Goal: Task Accomplishment & Management: Use online tool/utility

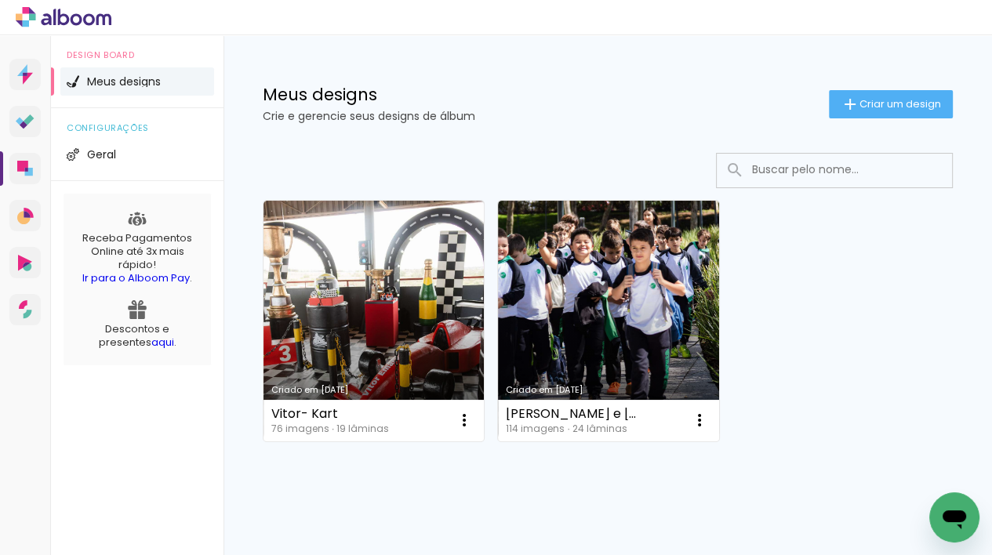
click at [944, 524] on icon "Abrir janela de mensagens" at bounding box center [954, 517] width 28 height 28
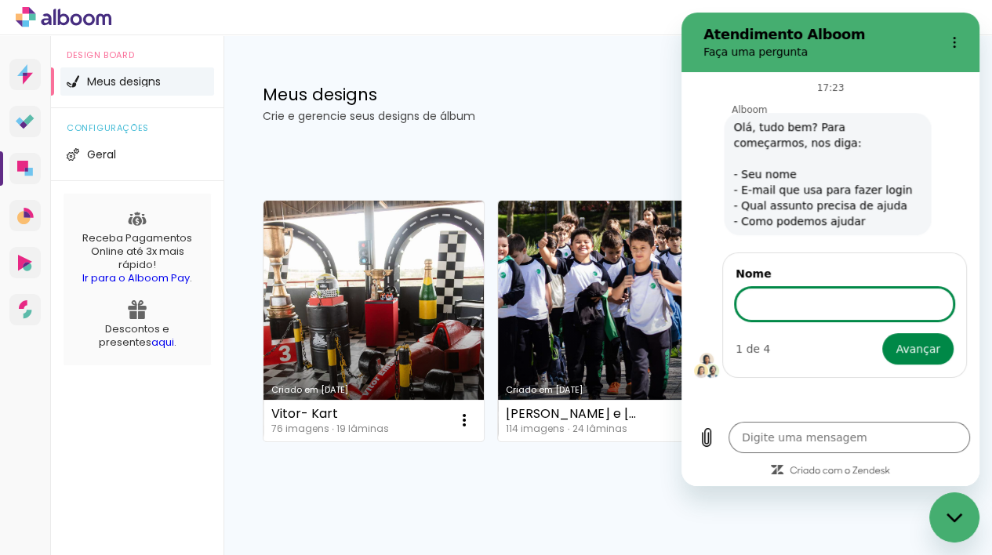
click at [862, 173] on span "Olá, tudo bem? Para começarmos, nos diga: - Seu nome - E-mail que usa para faze…" at bounding box center [826, 179] width 188 height 110
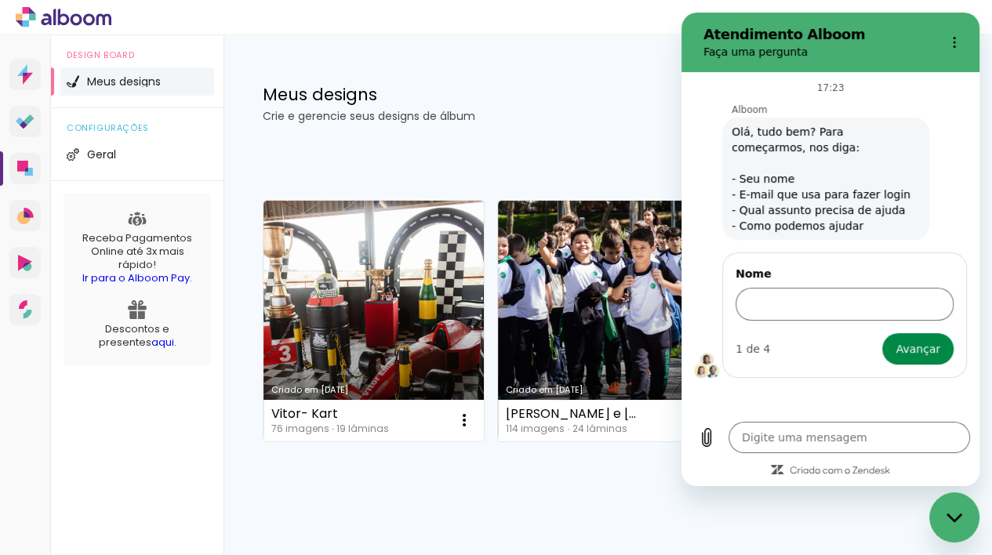
drag, startPoint x: 561, startPoint y: 101, endPoint x: 571, endPoint y: 105, distance: 10.2
click at [570, 105] on div "Meus designs Crie e gerencie seus designs de álbum" at bounding box center [546, 103] width 566 height 35
drag, startPoint x: 590, startPoint y: 125, endPoint x: 558, endPoint y: 89, distance: 48.9
click at [587, 123] on div "Meus designs Crie e gerencie seus designs de álbum Criar um design" at bounding box center [608, 86] width 769 height 102
drag, startPoint x: 576, startPoint y: 133, endPoint x: 611, endPoint y: 131, distance: 34.5
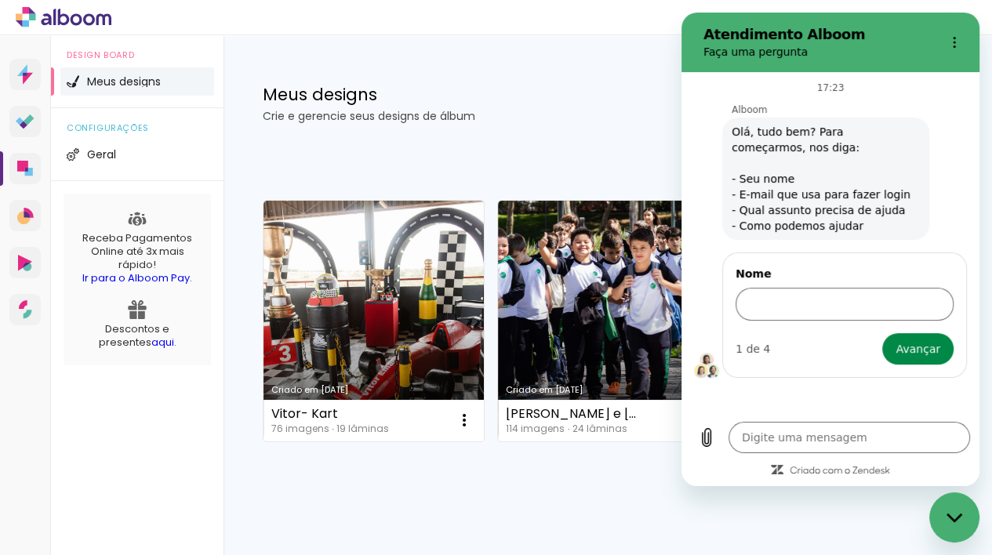
click at [579, 133] on div "Meus designs Crie e gerencie seus designs de álbum Criar um design" at bounding box center [608, 86] width 769 height 102
click at [976, 8] on div at bounding box center [496, 17] width 992 height 35
drag, startPoint x: 948, startPoint y: 510, endPoint x: 939, endPoint y: 518, distance: 12.2
click at [940, 514] on div "Fechar janela de mensagens" at bounding box center [954, 517] width 47 height 47
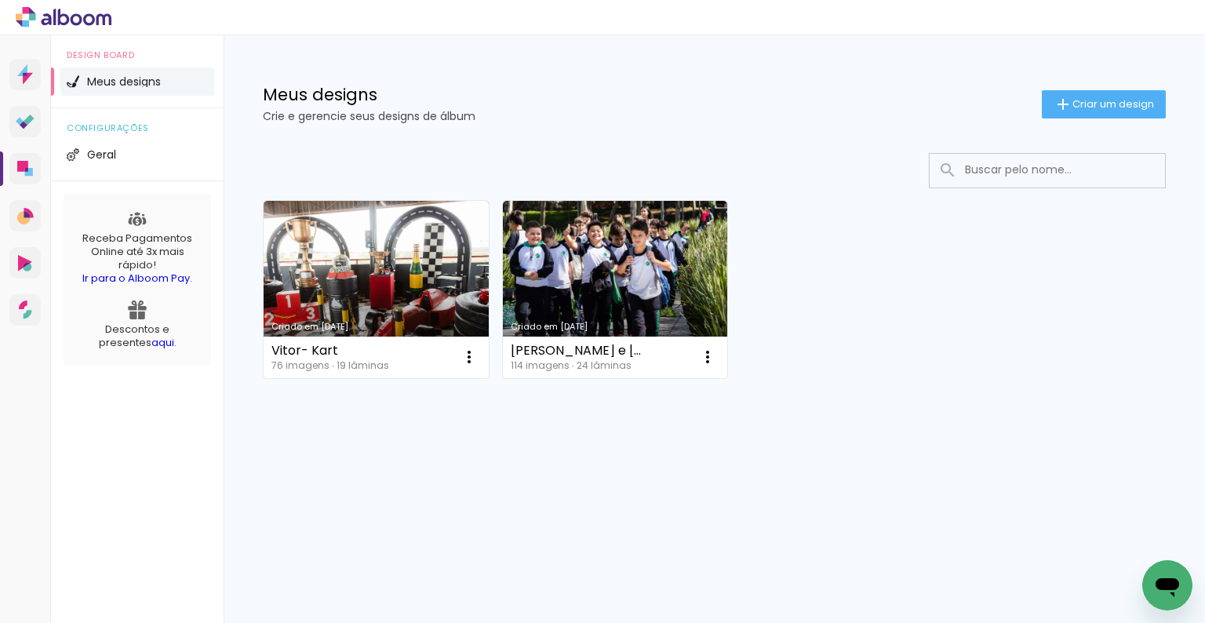
click at [991, 554] on icon "Abrir janela de mensagens" at bounding box center [1167, 587] width 24 height 19
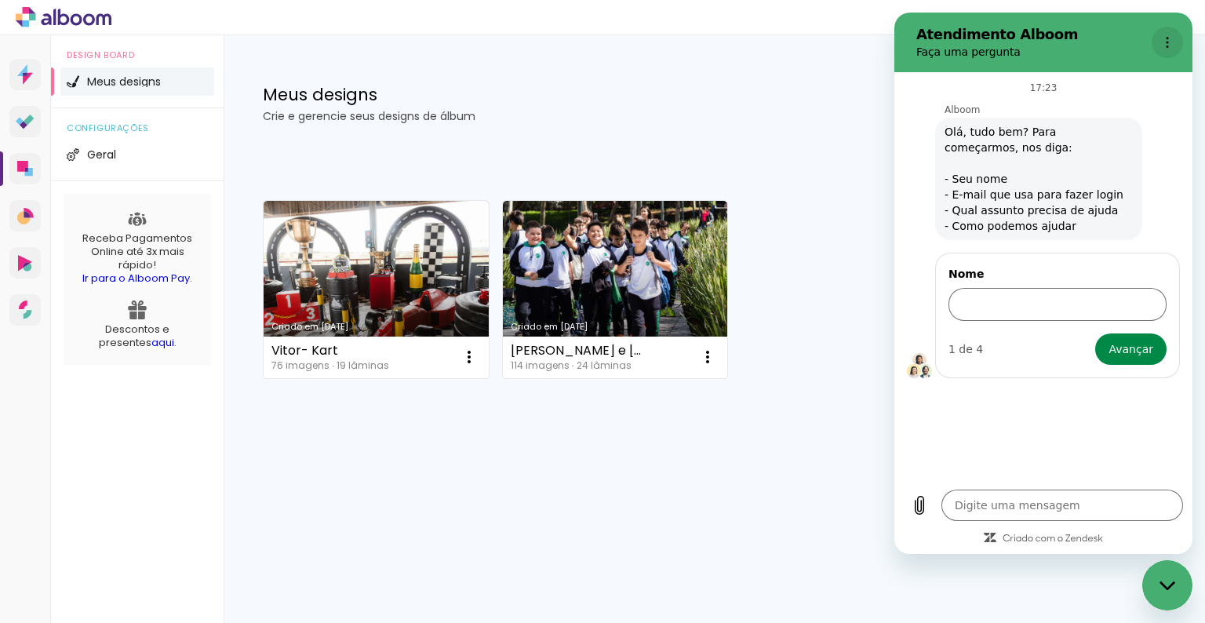
click at [991, 49] on button "Menu de opções" at bounding box center [1166, 42] width 31 height 31
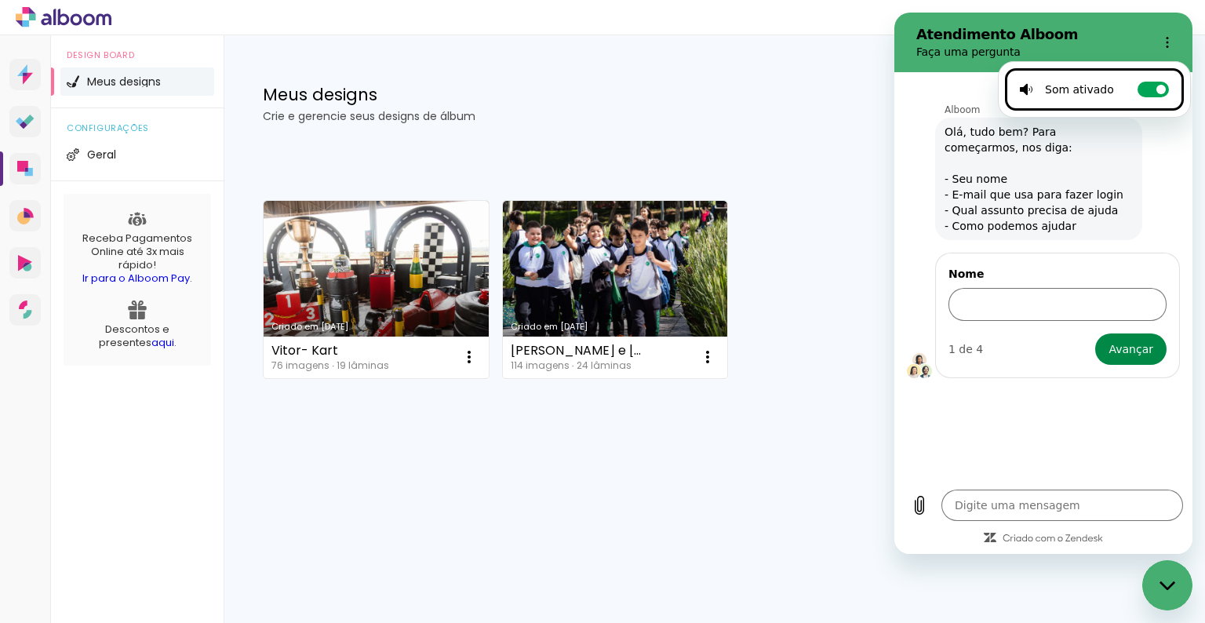
click at [889, 286] on div "Criado em [DATE] Vitor- Kart 76 imagens ∙ 19 lâminas Abrir Fazer uma cópia Excl…" at bounding box center [714, 288] width 917 height 191
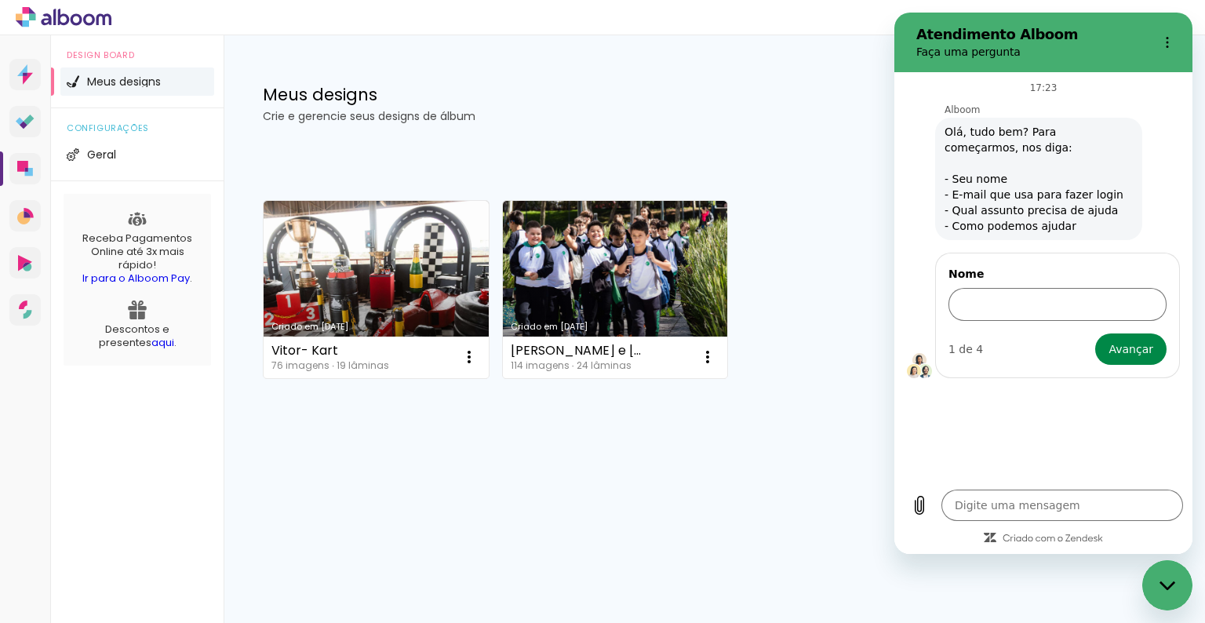
click at [991, 554] on div "Fechar janela de mensagens" at bounding box center [1166, 584] width 47 height 47
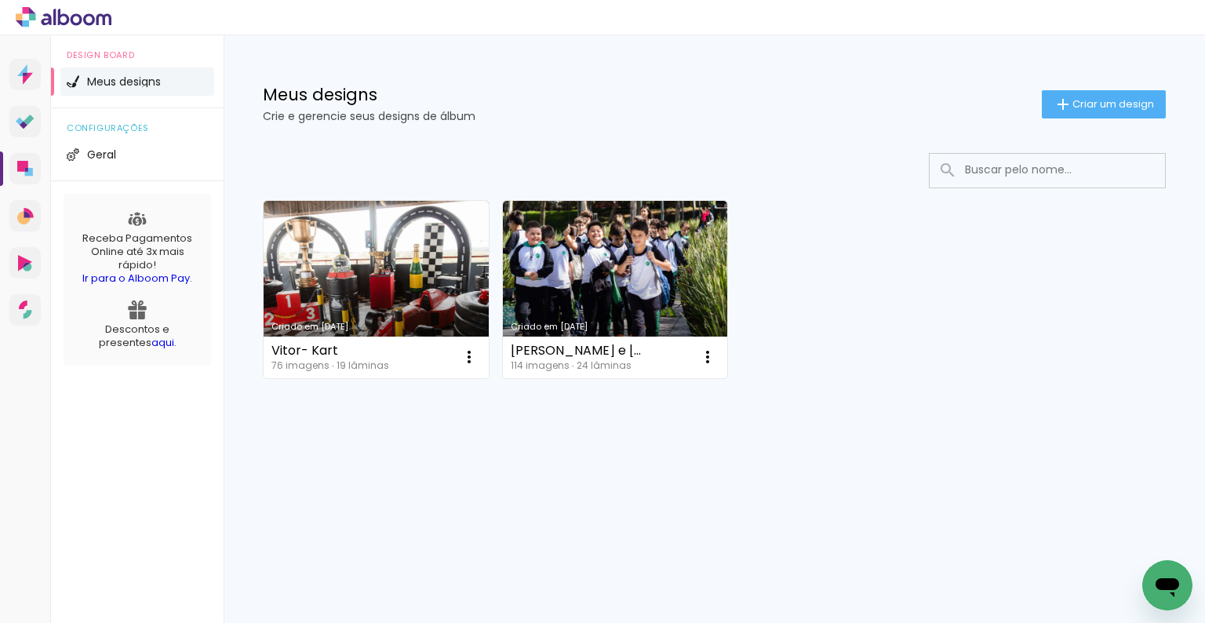
type textarea "x"
